Goal: Task Accomplishment & Management: Complete application form

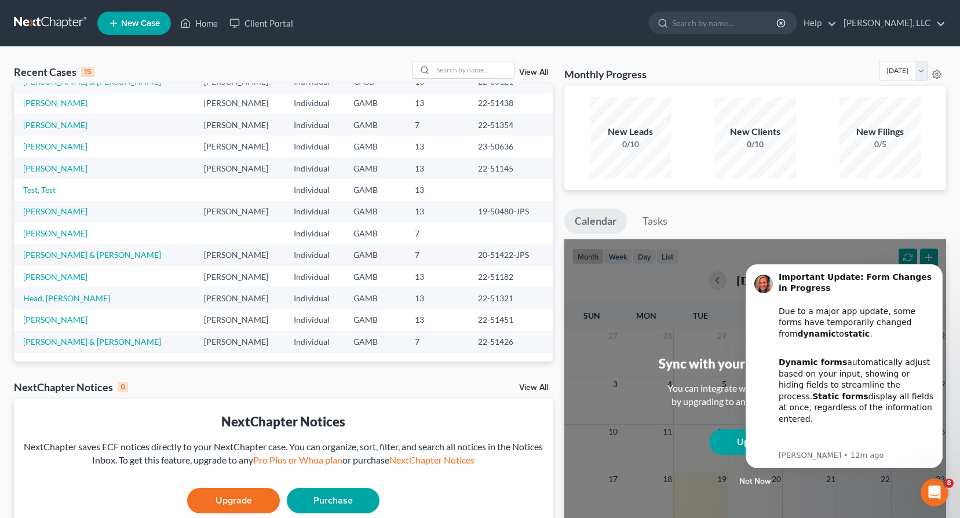
click at [138, 28] on span "New Case" at bounding box center [140, 23] width 39 height 9
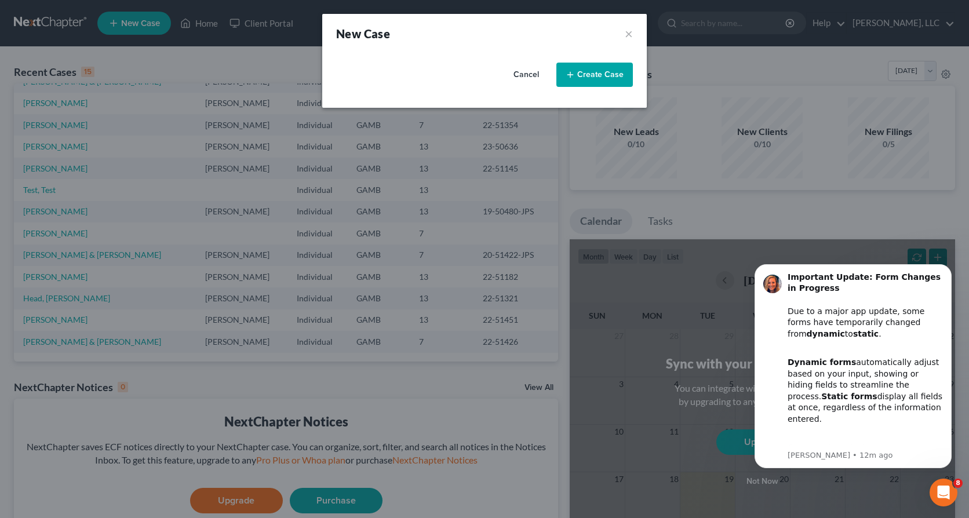
select select "18"
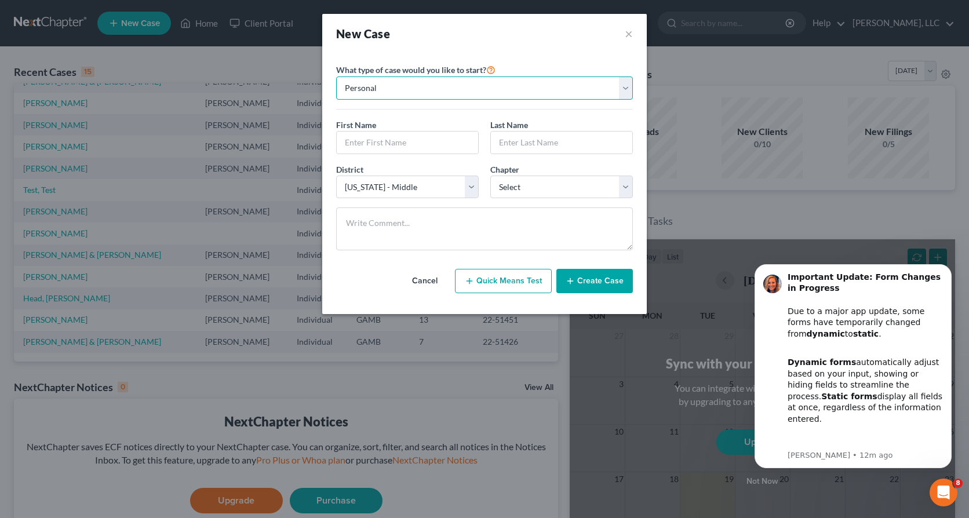
click at [445, 93] on select "Personal Business" at bounding box center [484, 87] width 297 height 23
click at [336, 76] on select "Personal Business" at bounding box center [484, 87] width 297 height 23
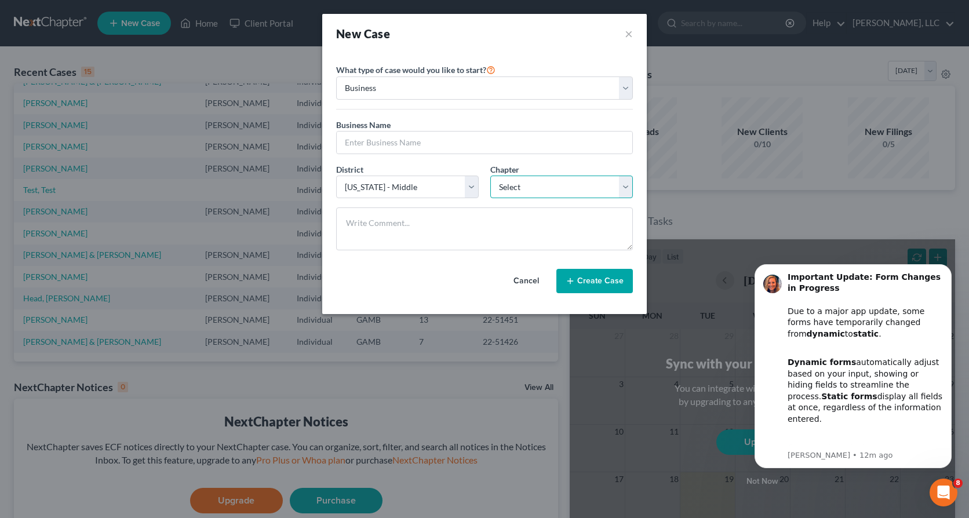
click at [563, 184] on select "Select 7 11 12" at bounding box center [561, 187] width 143 height 23
click at [468, 87] on select "Personal Business" at bounding box center [484, 87] width 297 height 23
select select "0"
click at [336, 76] on select "Personal Business" at bounding box center [484, 87] width 297 height 23
click at [526, 189] on select "Select 7 11 12 13" at bounding box center [561, 187] width 143 height 23
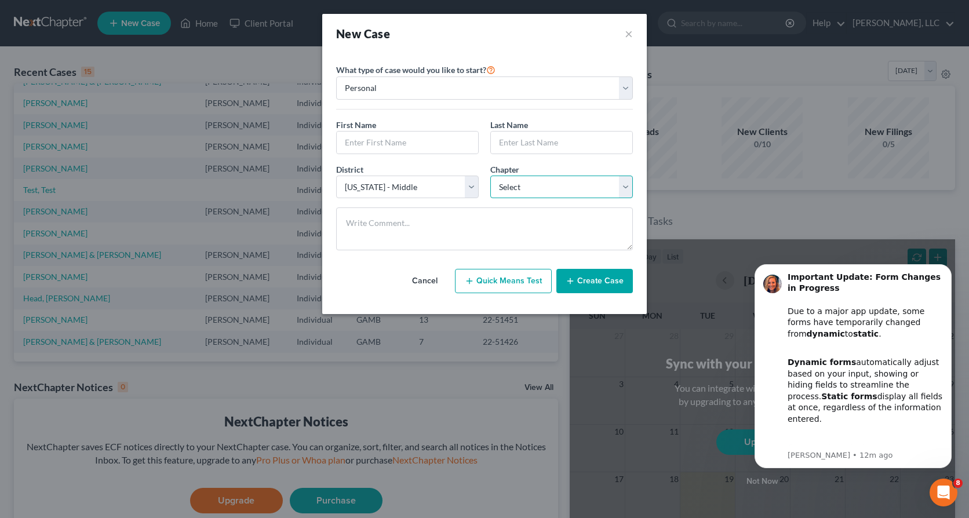
click at [526, 189] on select "Select 7 11 12 13" at bounding box center [561, 187] width 143 height 23
click at [388, 142] on input "text" at bounding box center [407, 143] width 141 height 22
type input "G"
type input "F"
type input "[PERSON_NAME]"
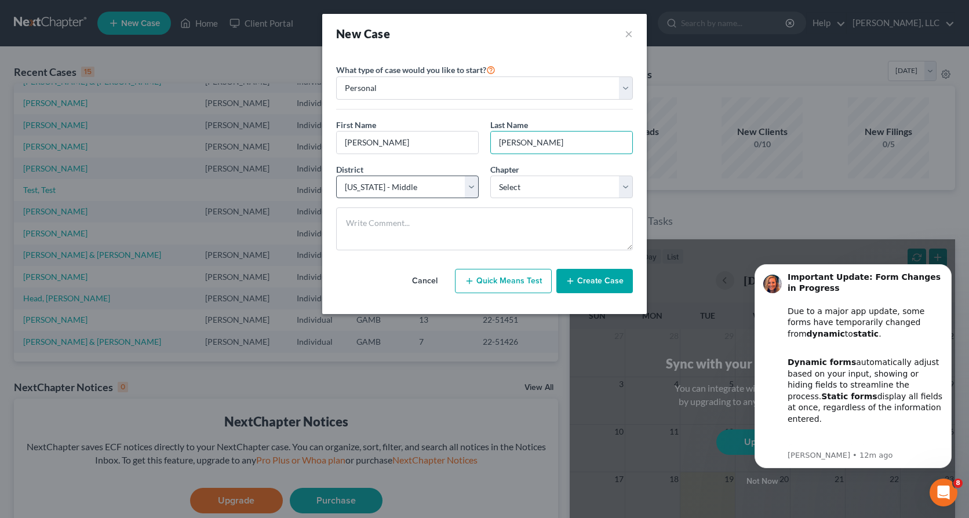
type input "[PERSON_NAME]"
click at [467, 185] on select "Select [US_STATE] - [GEOGRAPHIC_DATA] [US_STATE] - [GEOGRAPHIC_DATA][US_STATE] …" at bounding box center [407, 187] width 143 height 23
select select "20"
click at [336, 176] on select "Select [US_STATE] - [GEOGRAPHIC_DATA] [US_STATE] - [GEOGRAPHIC_DATA][US_STATE] …" at bounding box center [407, 187] width 143 height 23
click at [523, 185] on select "Select 7 11 12 13" at bounding box center [561, 187] width 143 height 23
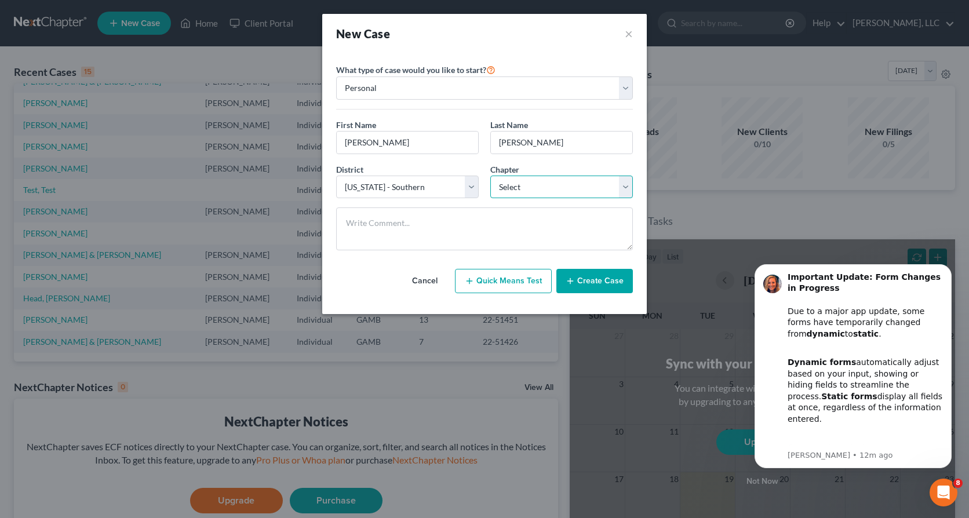
select select "2"
click at [490, 176] on select "Select 7 11 12 13" at bounding box center [561, 187] width 143 height 23
click at [593, 283] on button "Create Case" at bounding box center [594, 281] width 76 height 24
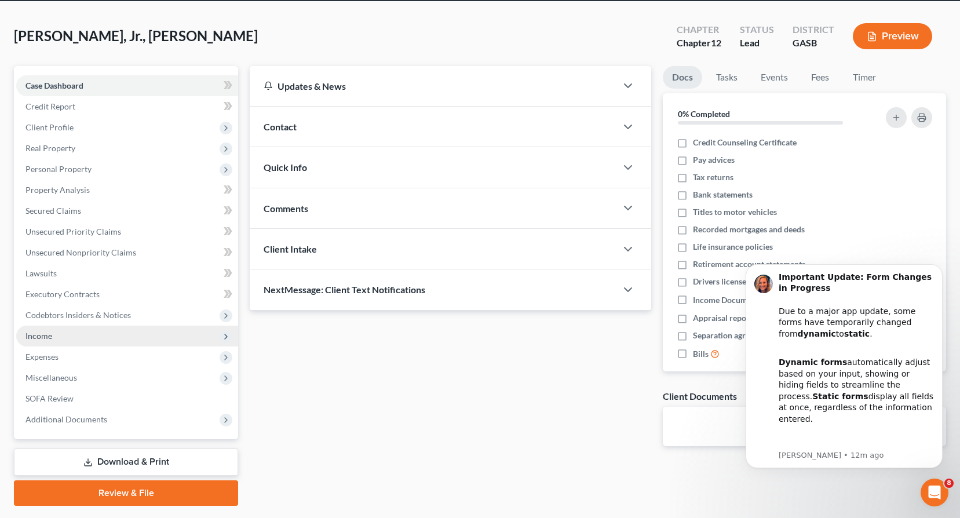
scroll to position [19, 0]
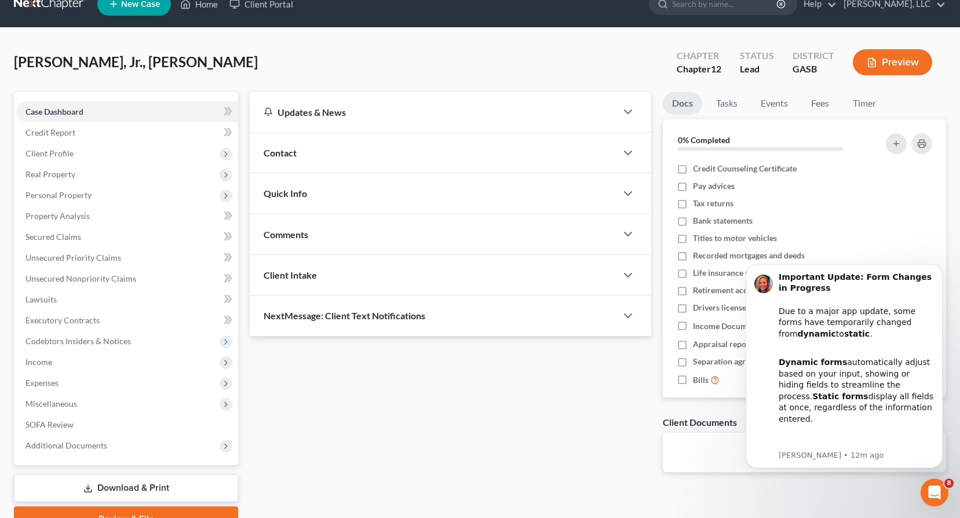
click at [884, 510] on div "Updates & News × [US_STATE] [GEOGRAPHIC_DATA] Notes Take a look at NextChapter'…" at bounding box center [598, 312] width 708 height 440
click at [949, 486] on span "8" at bounding box center [951, 482] width 10 height 10
click at [933, 487] on icon "Open Intercom Messenger" at bounding box center [933, 490] width 8 height 9
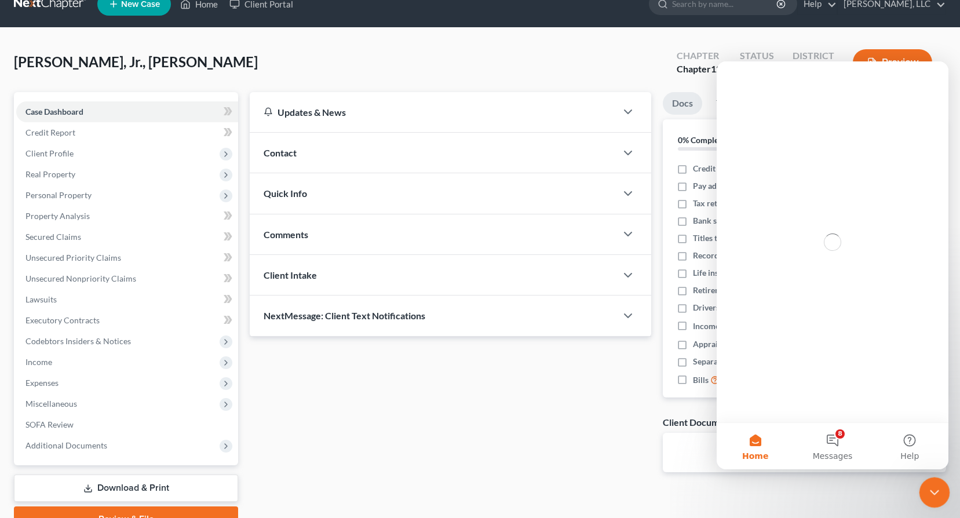
scroll to position [0, 0]
click at [933, 487] on icon "Close Intercom Messenger" at bounding box center [933, 491] width 14 height 14
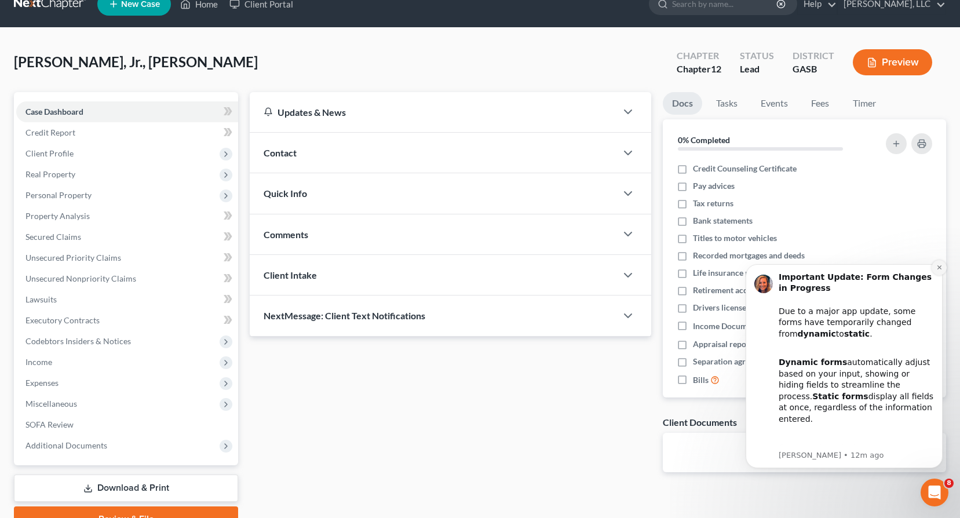
click at [939, 269] on icon "Dismiss notification" at bounding box center [939, 267] width 6 height 6
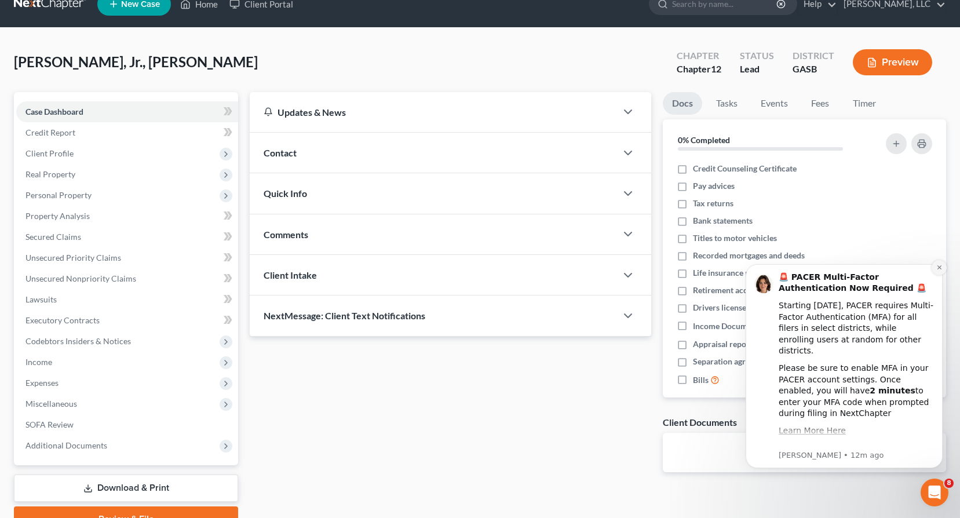
click at [938, 269] on icon "Dismiss notification" at bounding box center [939, 267] width 4 height 4
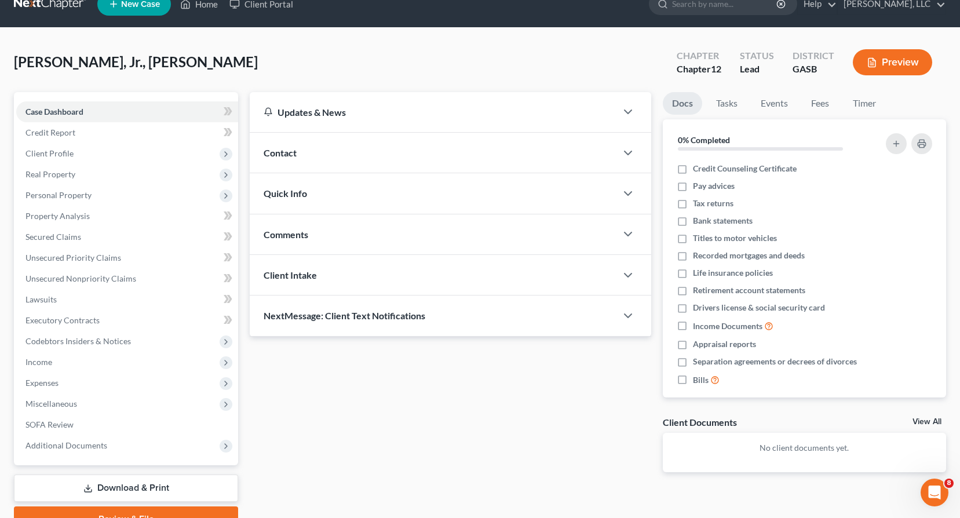
click at [517, 125] on div "Updates & News" at bounding box center [433, 112] width 367 height 40
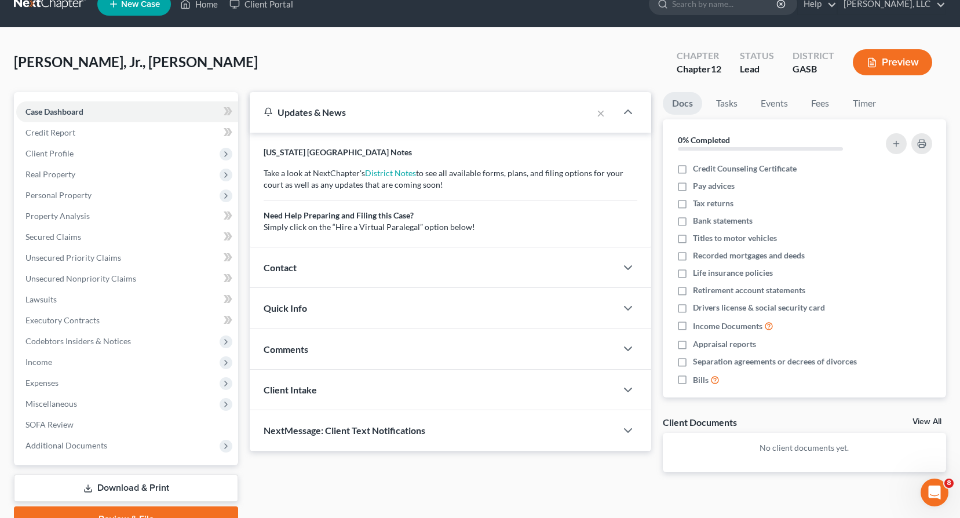
click at [517, 125] on div "Updates & News" at bounding box center [421, 112] width 342 height 40
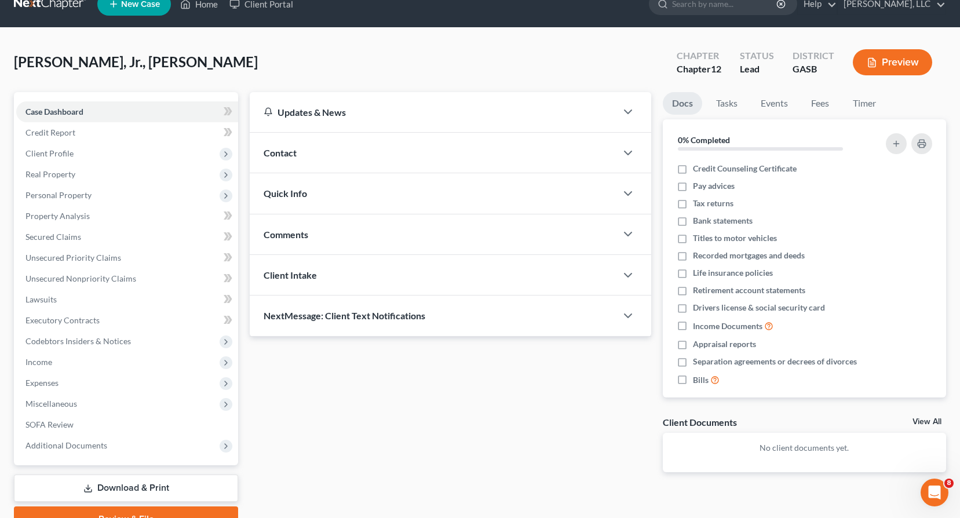
click at [481, 156] on div "Contact" at bounding box center [433, 153] width 367 height 40
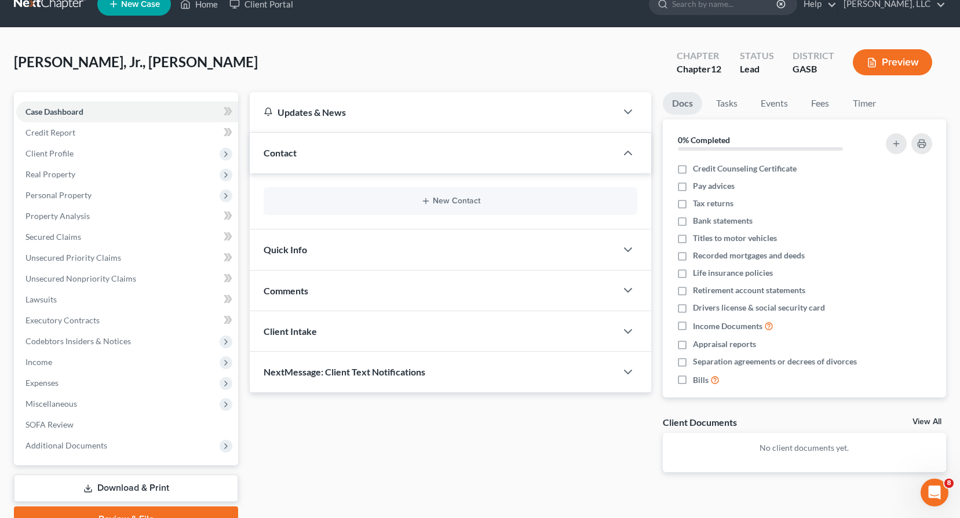
click at [411, 247] on div "Quick Info" at bounding box center [433, 249] width 367 height 40
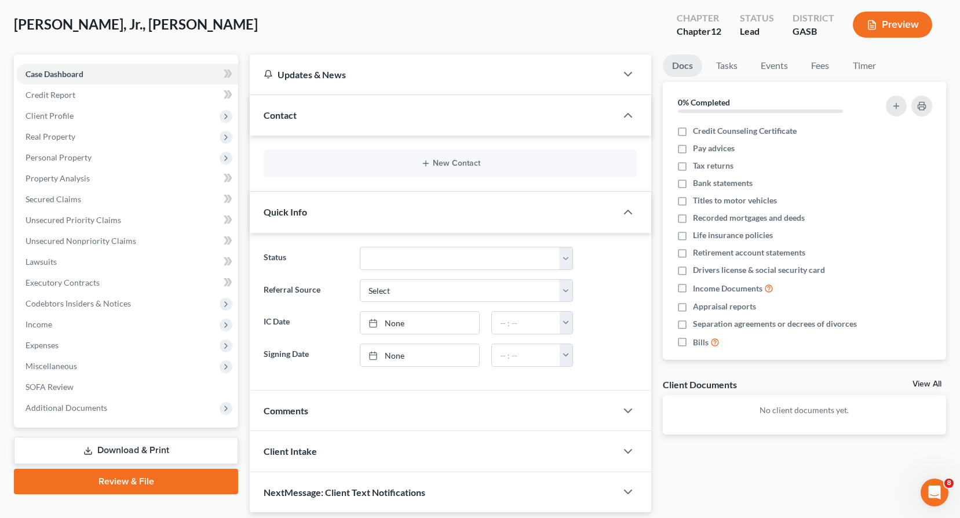
scroll to position [77, 0]
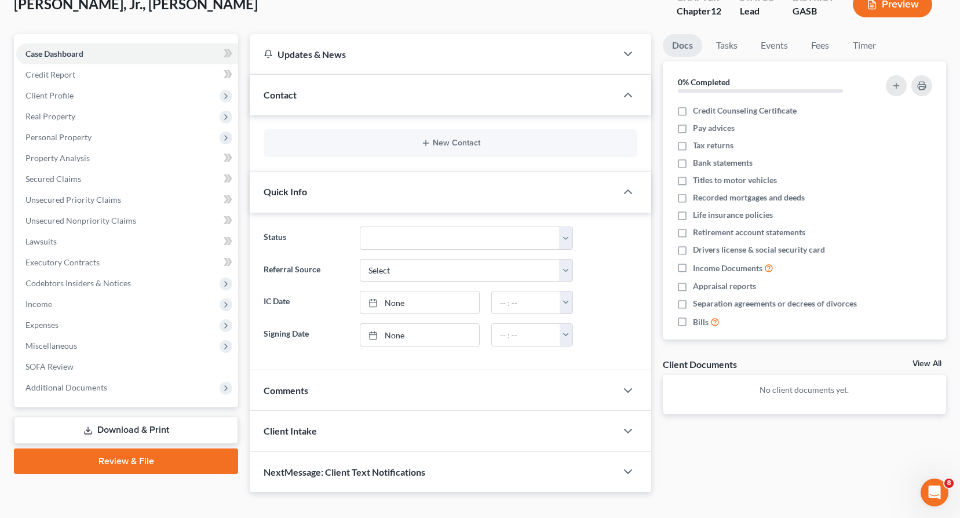
click at [417, 381] on div "Comments" at bounding box center [433, 390] width 367 height 40
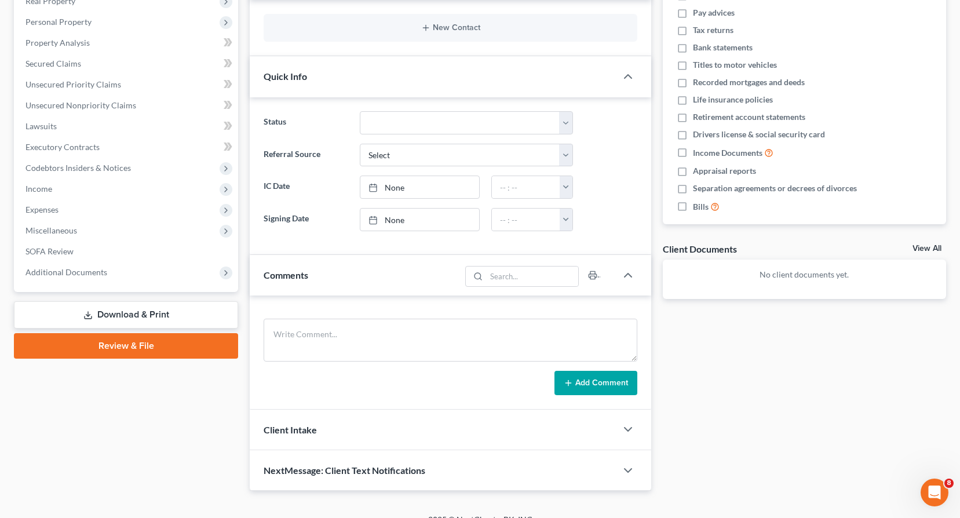
scroll to position [193, 0]
click at [397, 426] on div "Client Intake" at bounding box center [433, 429] width 367 height 40
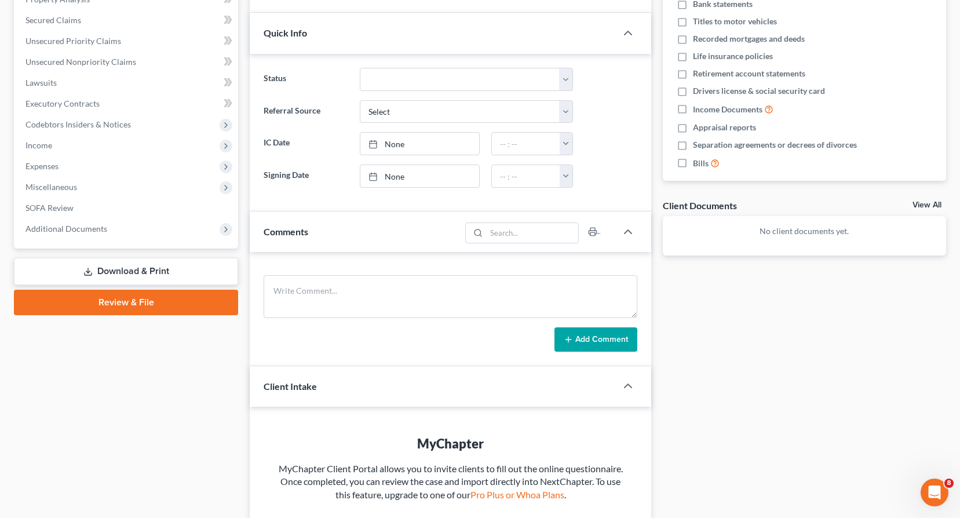
scroll to position [19, 0]
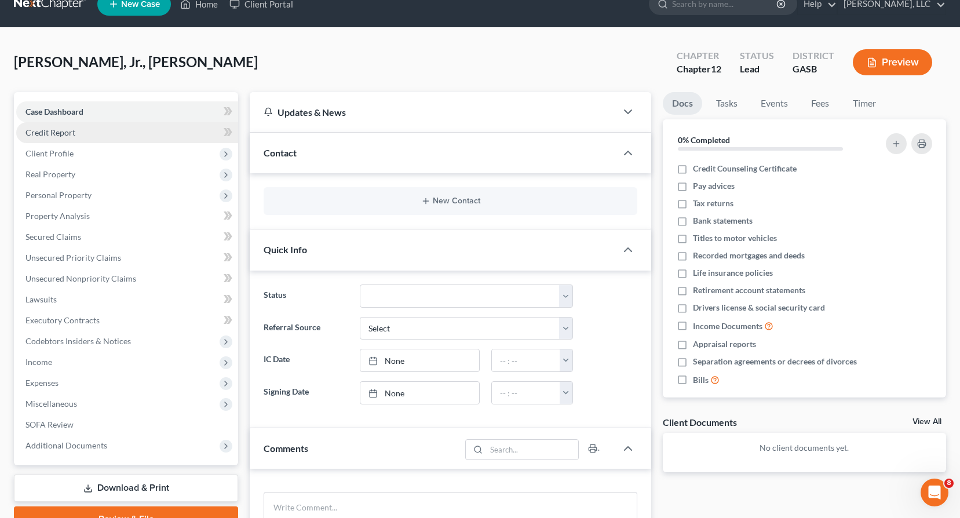
click at [82, 138] on link "Credit Report" at bounding box center [127, 132] width 222 height 21
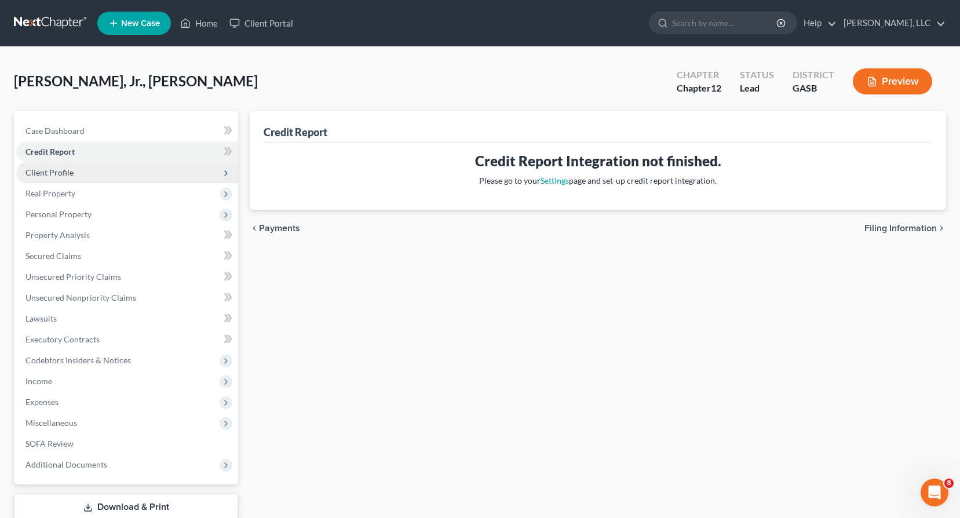
click at [102, 165] on span "Client Profile" at bounding box center [127, 172] width 222 height 21
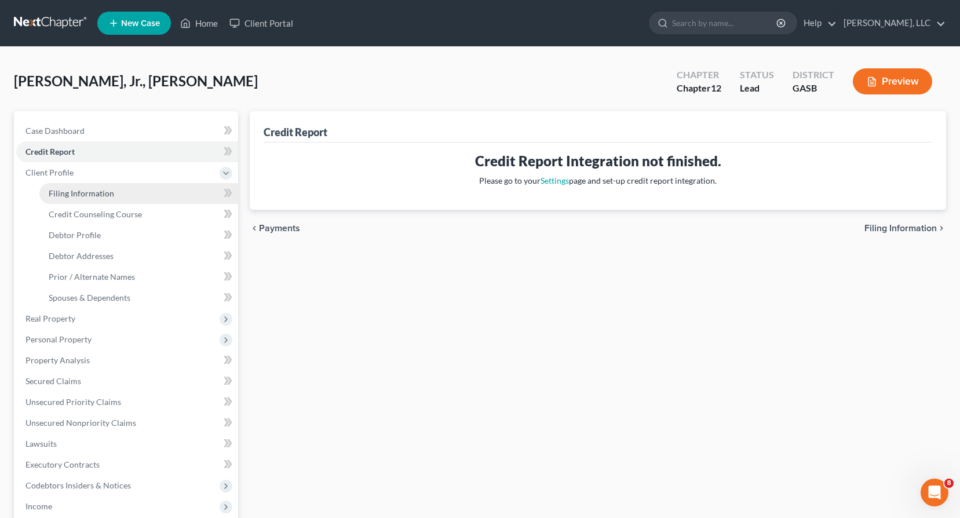
click at [90, 192] on span "Filing Information" at bounding box center [81, 193] width 65 height 10
select select "1"
select select "0"
select select "2"
select select "20"
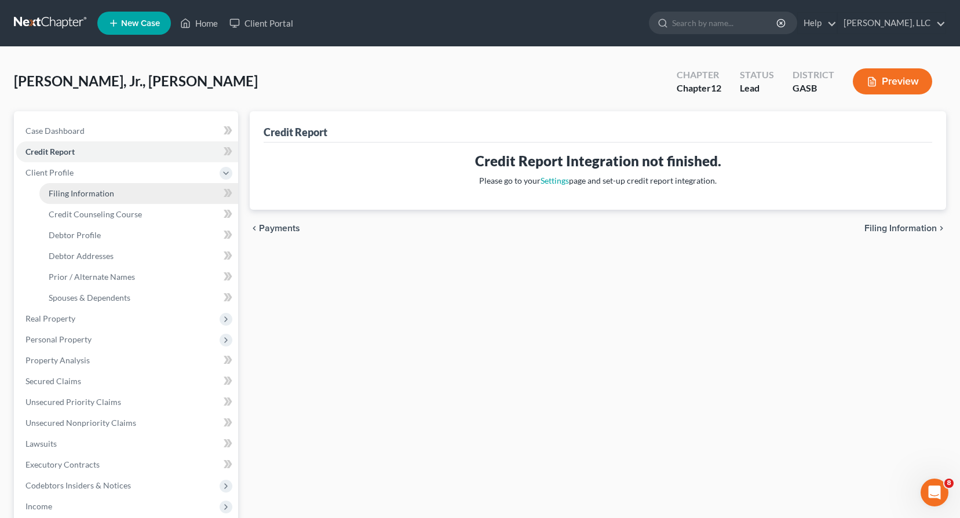
select select "10"
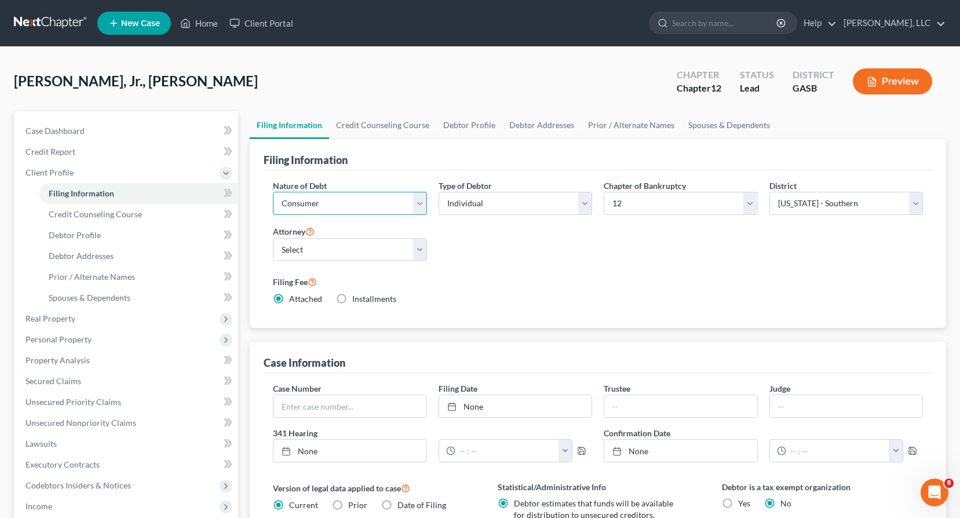
click at [404, 192] on select "Select Business Consumer Other" at bounding box center [350, 203] width 154 height 23
click at [502, 200] on select "Select Individual Joint" at bounding box center [516, 203] width 154 height 23
drag, startPoint x: 502, startPoint y: 200, endPoint x: 515, endPoint y: 201, distance: 13.3
click at [502, 200] on select "Select Individual Joint" at bounding box center [516, 203] width 154 height 23
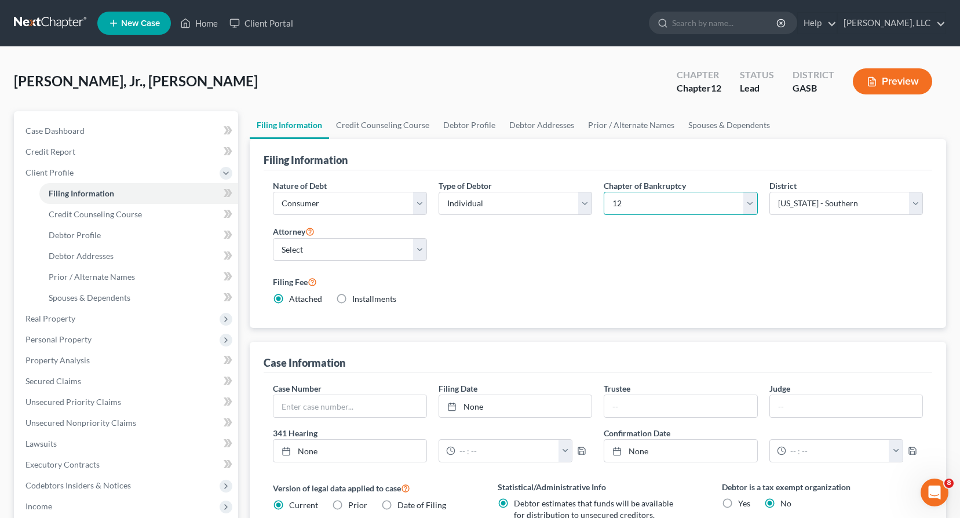
click at [661, 206] on select "Select 7 11 12 13" at bounding box center [681, 203] width 154 height 23
click at [332, 243] on select "Select [PERSON_NAME] [PERSON_NAME]" at bounding box center [350, 249] width 154 height 23
select select "1"
click at [273, 238] on select "Select [PERSON_NAME] [PERSON_NAME]" at bounding box center [350, 249] width 154 height 23
